Goal: Task Accomplishment & Management: Manage account settings

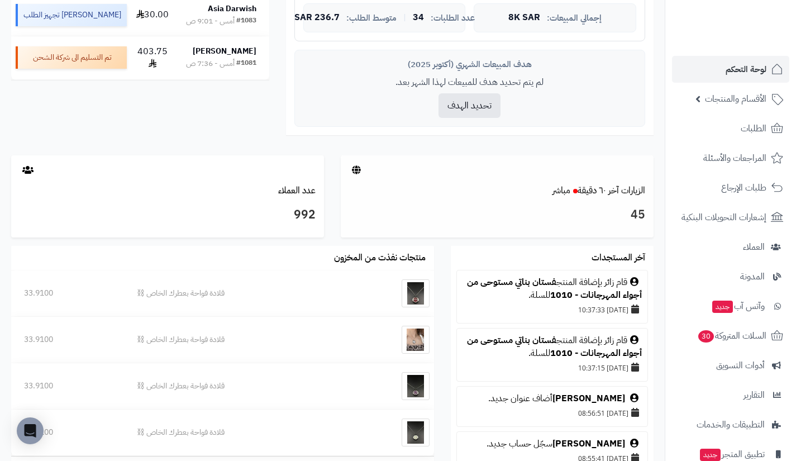
click at [625, 183] on div at bounding box center [497, 170] width 313 height 30
click at [624, 185] on link "الزيارات آخر ٦٠ دقيقة مباشر" at bounding box center [598, 190] width 93 height 13
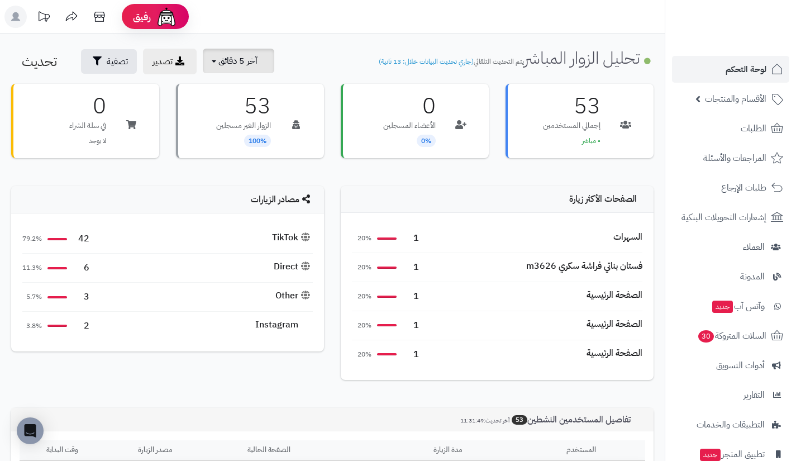
click at [259, 59] on button "آخر 5 دقائق" at bounding box center [238, 61] width 71 height 25
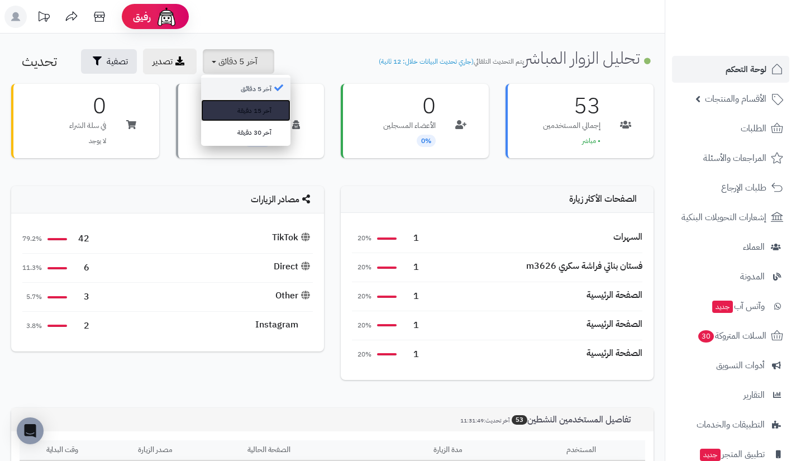
click at [264, 99] on link "آخر 15 دقيقة" at bounding box center [245, 110] width 89 height 22
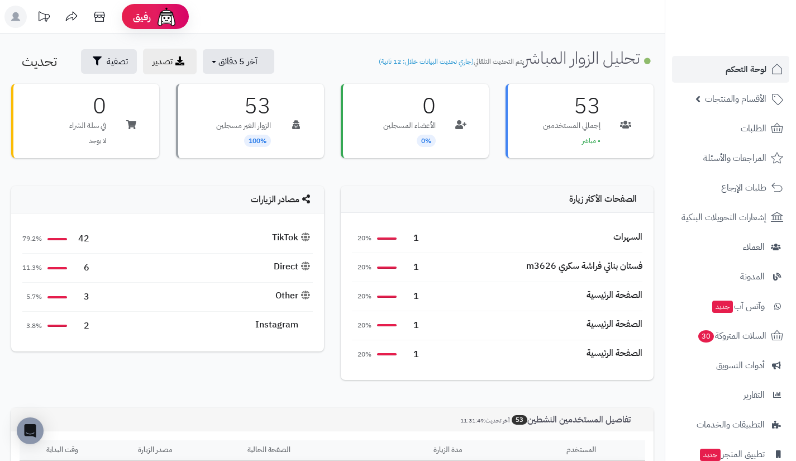
click at [264, 99] on h3 "53" at bounding box center [243, 106] width 55 height 22
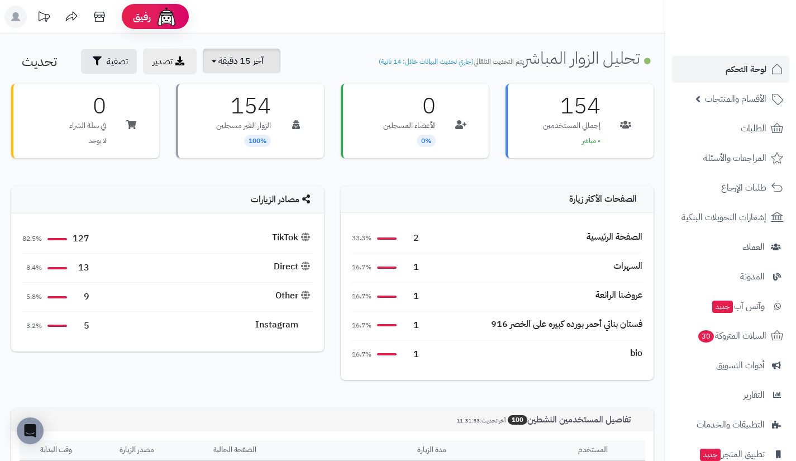
click at [259, 54] on button "آخر 15 دقيقة" at bounding box center [242, 61] width 78 height 25
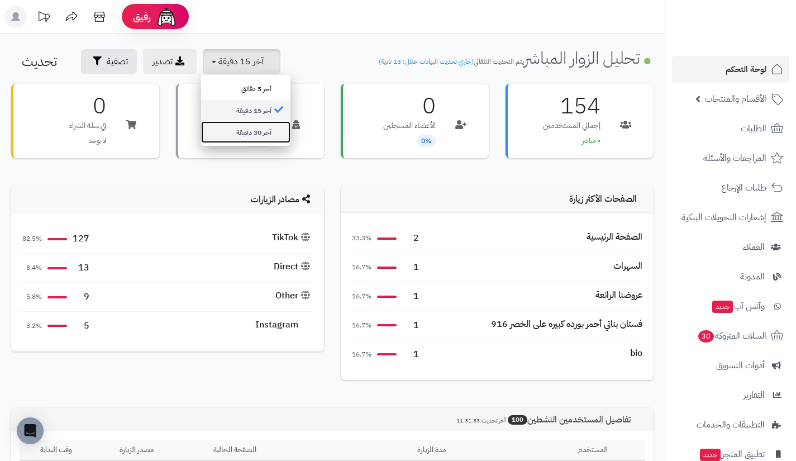
click at [260, 128] on link "آخر 30 دقيقة" at bounding box center [245, 132] width 89 height 22
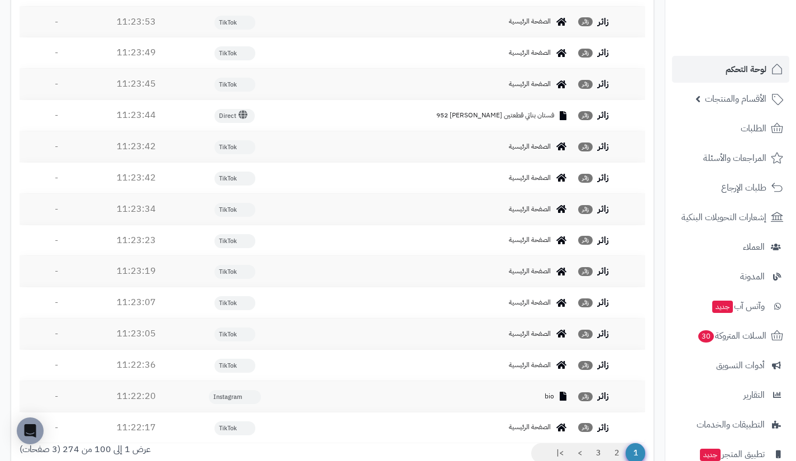
scroll to position [3267, 0]
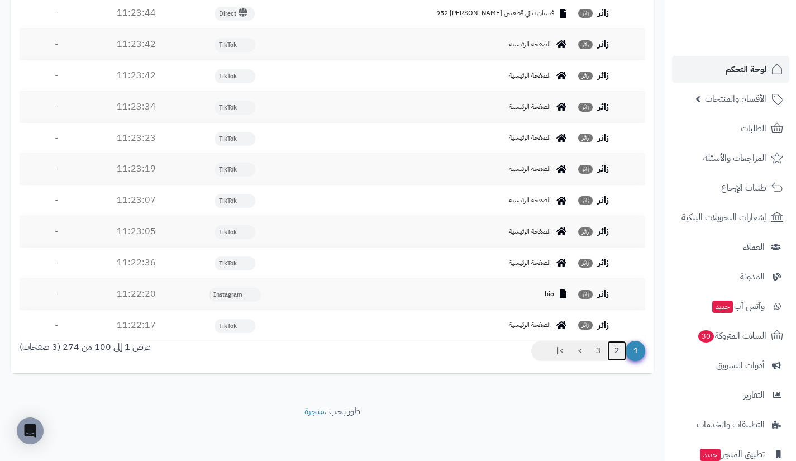
click at [616, 352] on link "2" at bounding box center [616, 351] width 19 height 20
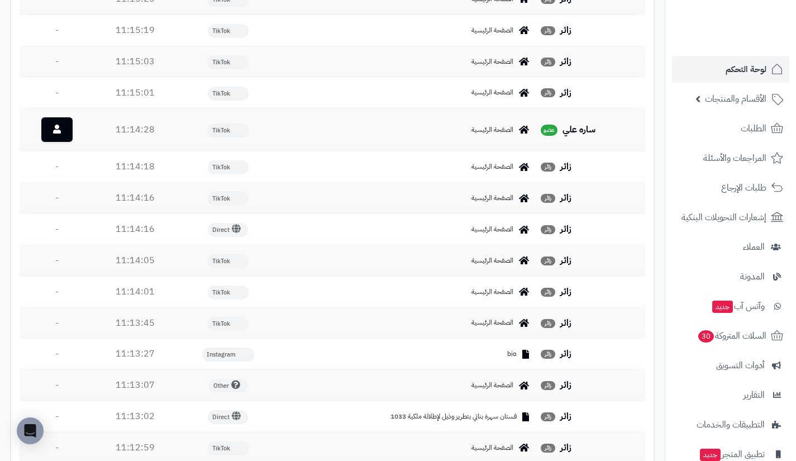
scroll to position [2436, 0]
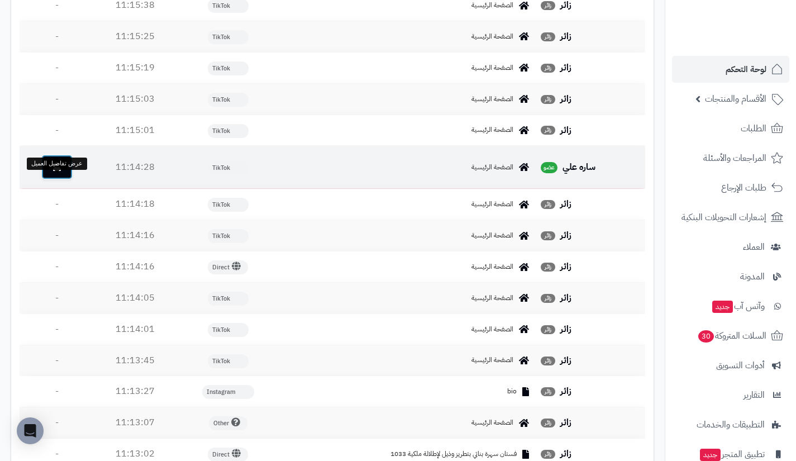
click at [54, 179] on link at bounding box center [56, 167] width 31 height 25
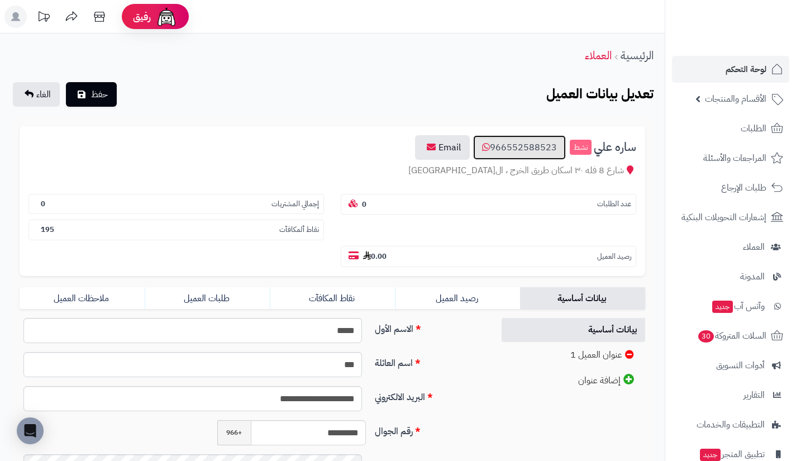
click at [506, 146] on link "966552588523" at bounding box center [519, 147] width 93 height 25
